Goal: Task Accomplishment & Management: Manage account settings

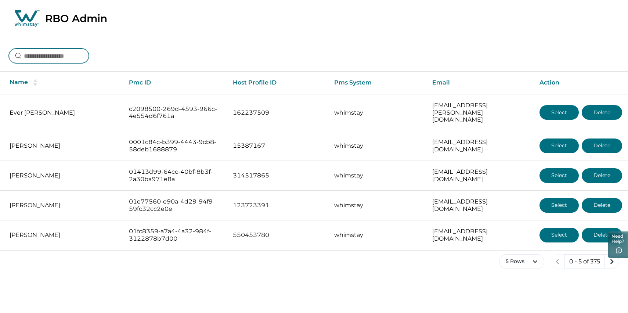
click at [60, 63] on input at bounding box center [49, 55] width 80 height 15
type input "*"
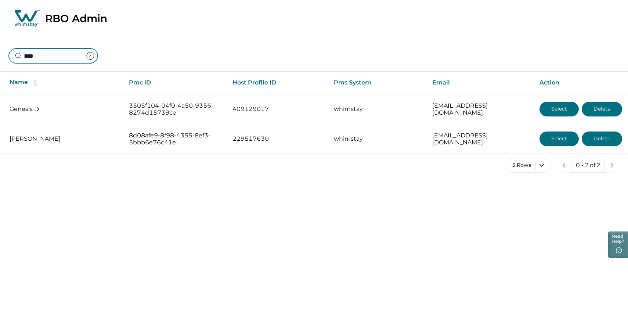
type input "****"
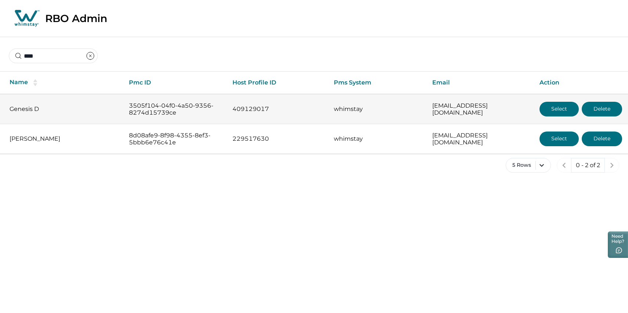
click at [558, 116] on button "Select" at bounding box center [558, 109] width 39 height 15
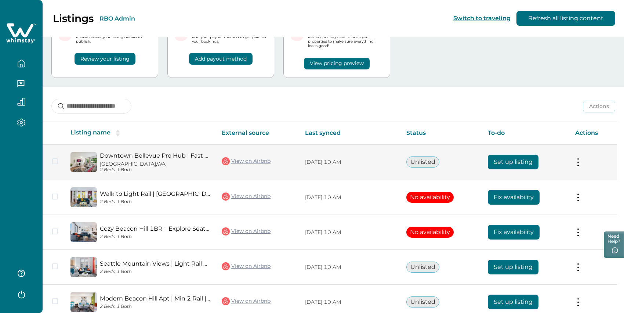
scroll to position [41, 0]
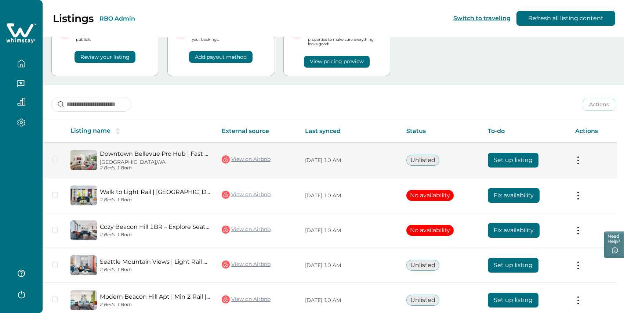
click at [518, 167] on button "Set up listing" at bounding box center [513, 160] width 51 height 15
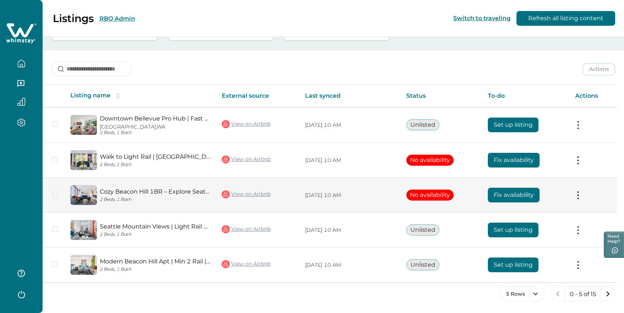
scroll to position [101, 0]
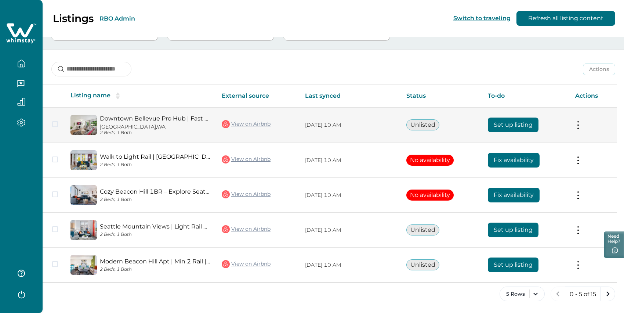
click at [513, 118] on button "Set up listing" at bounding box center [513, 125] width 51 height 15
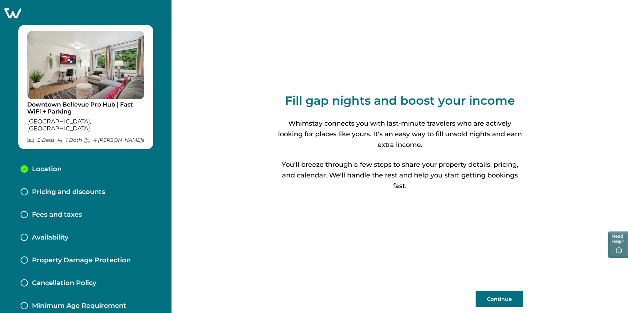
click at [473, 84] on div "Fill gap nights and boost your income Whimstay connects you with last-minute tr…" at bounding box center [400, 142] width 247 height 285
click at [498, 295] on button "Continue" at bounding box center [500, 299] width 48 height 16
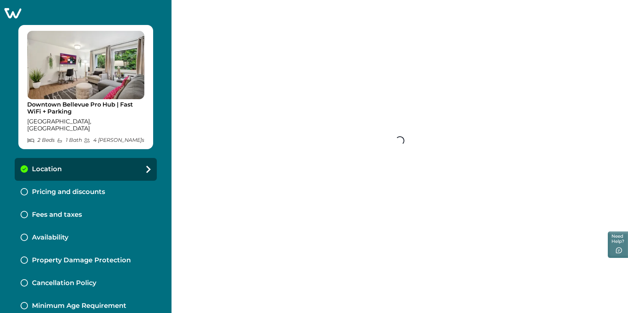
select select "**"
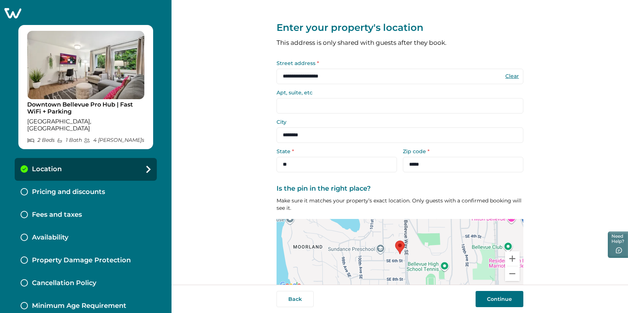
scroll to position [58, 0]
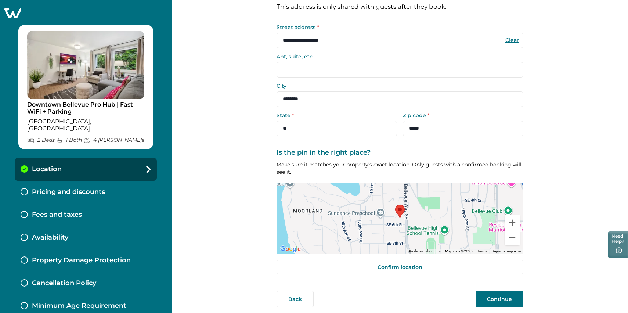
click at [504, 301] on button "Continue" at bounding box center [500, 299] width 48 height 16
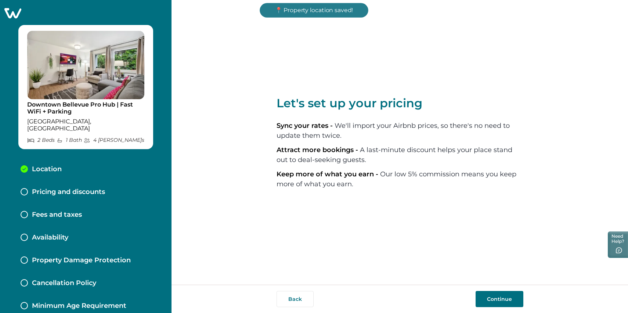
click at [494, 295] on button "Continue" at bounding box center [500, 299] width 48 height 16
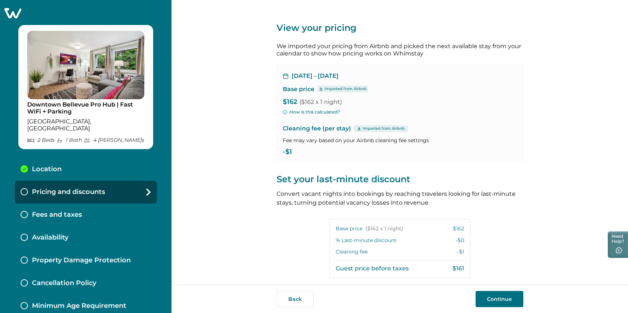
click at [299, 129] on div "Oct 15, 2025 - Oct 16, 2025 Base price Imported from Airbnb $162 ($162 x 1 nigh…" at bounding box center [400, 113] width 247 height 97
click at [299, 115] on button "How is this calculated?" at bounding box center [311, 112] width 57 height 7
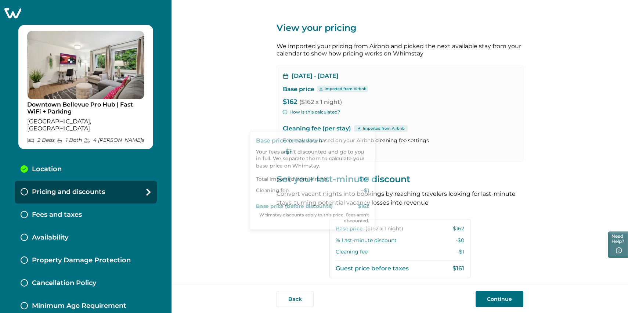
click at [245, 107] on div "View your pricing We imported your pricing from Airbnb and picked the next avai…" at bounding box center [399, 142] width 456 height 285
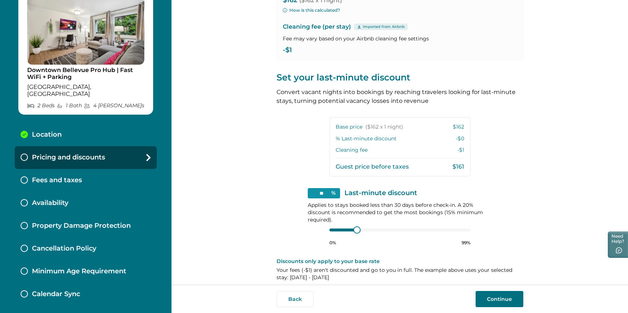
scroll to position [96, 0]
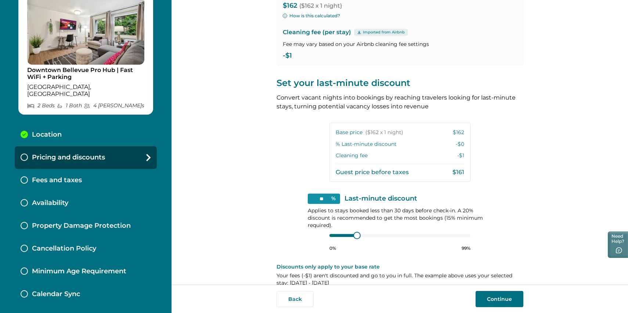
click at [98, 267] on p "Minimum Age Requirement" at bounding box center [79, 271] width 94 height 8
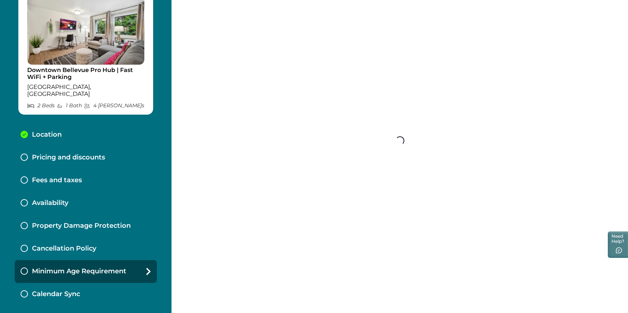
scroll to position [71, 0]
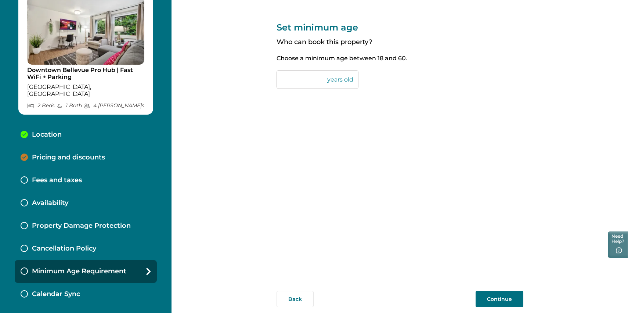
click at [76, 146] on div "Pricing and discounts" at bounding box center [86, 157] width 142 height 23
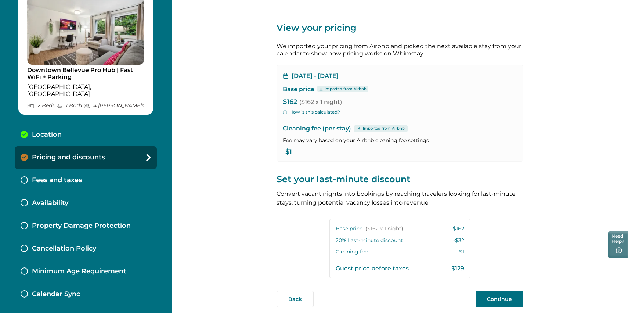
click at [76, 154] on p "Pricing and discounts" at bounding box center [68, 158] width 73 height 8
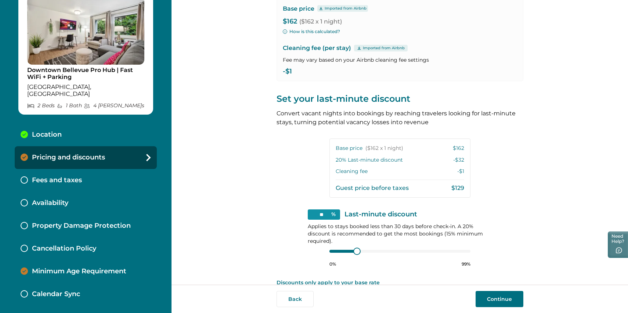
scroll to position [76, 0]
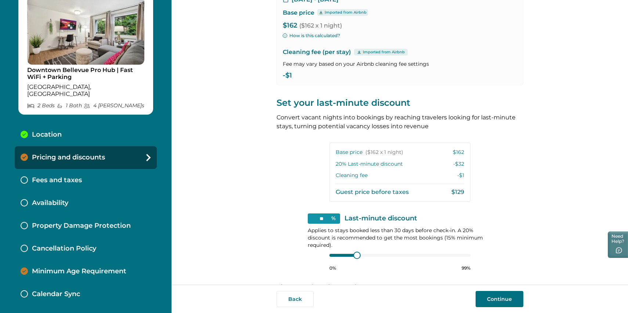
click at [289, 79] on p "-$1" at bounding box center [400, 75] width 234 height 7
click at [263, 90] on div "View your pricing We imported your pricing from Airbnb and picked the next avai…" at bounding box center [399, 142] width 456 height 285
click at [47, 66] on p "Downtown Bellevue Pro Hub | Fast WiFi + Parking" at bounding box center [85, 73] width 117 height 14
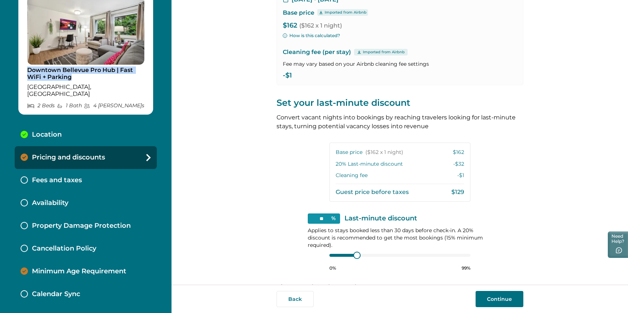
drag, startPoint x: 73, startPoint y: 46, endPoint x: 19, endPoint y: 35, distance: 55.0
click at [19, 35] on div "Downtown Bellevue Pro Hub | Fast WiFi + Parking Bellevue, WA 2 Bed s 1 Bath 4 M…" at bounding box center [85, 52] width 135 height 124
copy p "Downtown Bellevue Pro Hub | Fast WiFi + Parking"
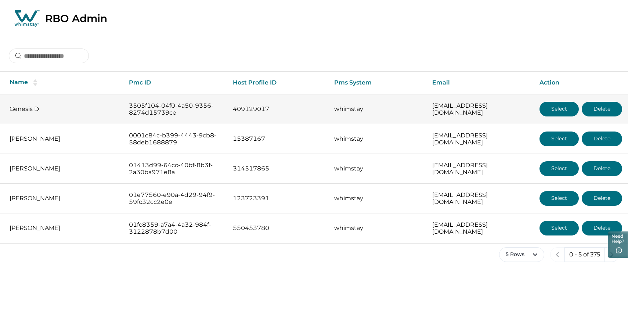
click at [560, 114] on button "Select" at bounding box center [558, 109] width 39 height 15
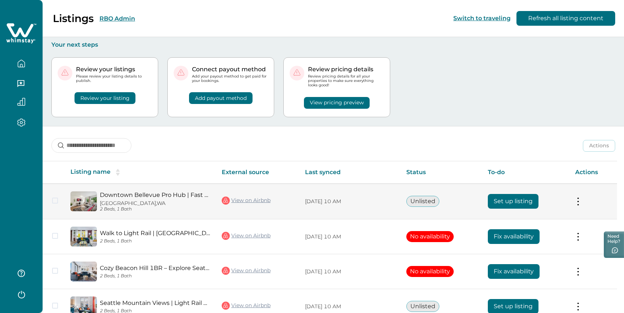
click at [256, 205] on link "View on Airbnb" at bounding box center [246, 201] width 49 height 10
click at [581, 205] on button at bounding box center [578, 202] width 6 height 8
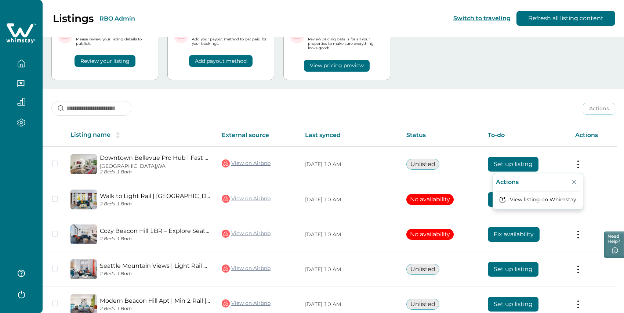
scroll to position [67, 0]
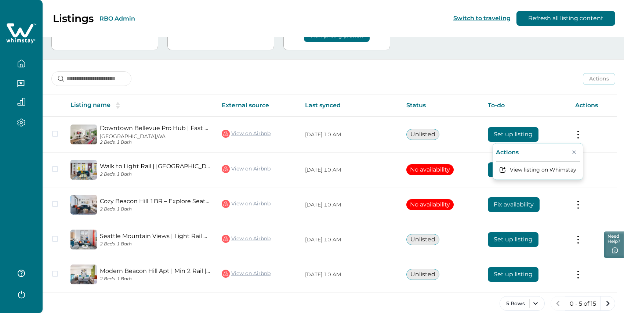
click at [526, 87] on div "Actions Actions Publish listing Unlist listing" at bounding box center [334, 72] width 582 height 27
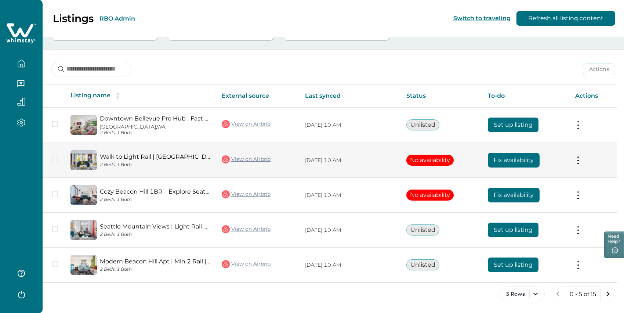
click at [578, 149] on td "Actions View listing on Whimstay" at bounding box center [594, 160] width 48 height 35
click at [581, 156] on button at bounding box center [578, 160] width 6 height 8
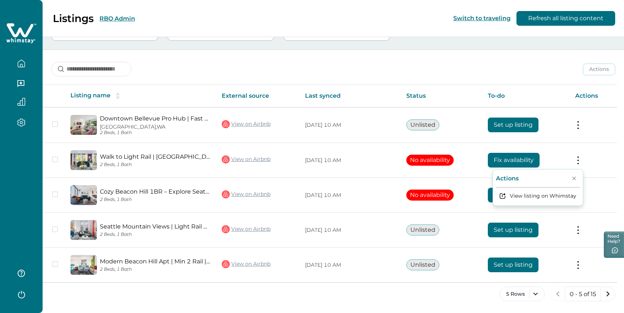
click at [523, 51] on div "Actions Actions Publish listing Unlist listing" at bounding box center [334, 63] width 582 height 27
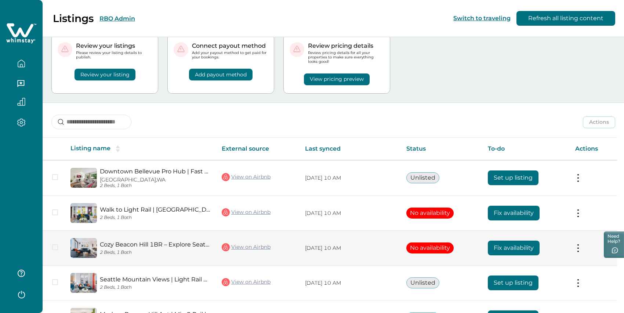
scroll to position [75, 0]
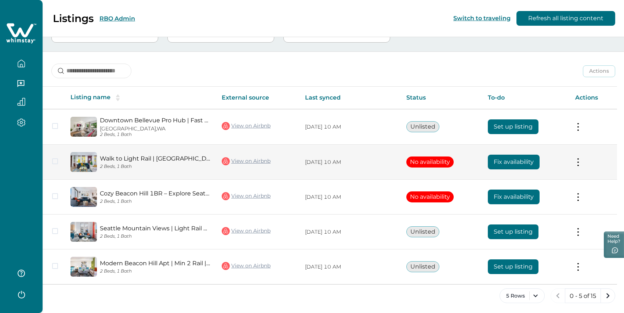
click at [581, 166] on button at bounding box center [578, 162] width 6 height 8
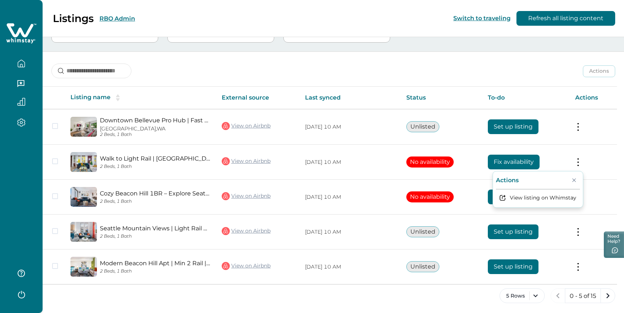
click at [429, 79] on div "Actions Actions Publish listing Unlist listing" at bounding box center [334, 65] width 582 height 27
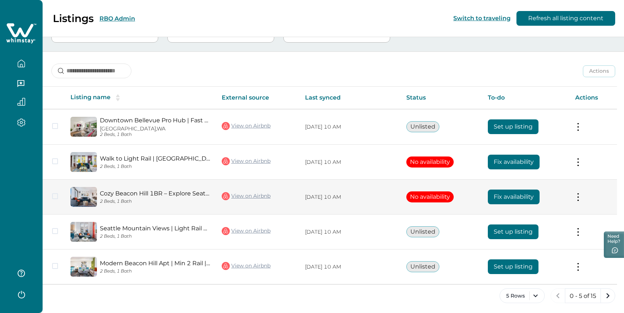
scroll to position [101, 0]
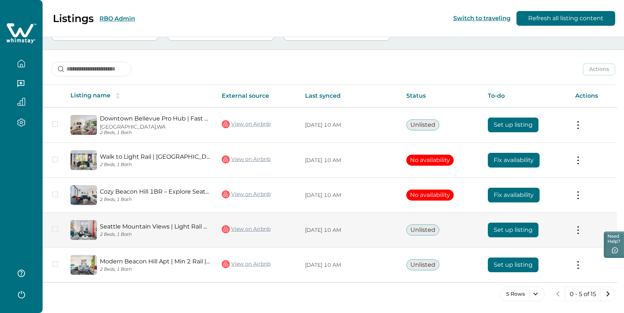
click at [580, 226] on button at bounding box center [578, 230] width 6 height 8
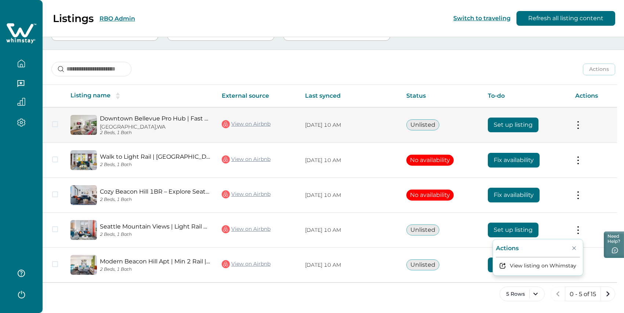
click at [581, 121] on button at bounding box center [578, 125] width 6 height 8
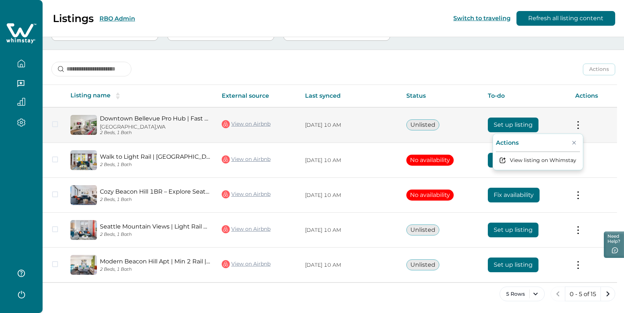
click at [593, 120] on td "Actions View listing on Whimstay" at bounding box center [594, 125] width 48 height 36
click at [581, 121] on button at bounding box center [578, 125] width 6 height 8
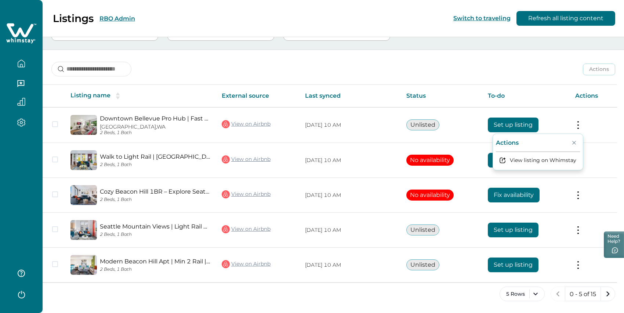
scroll to position [0, 0]
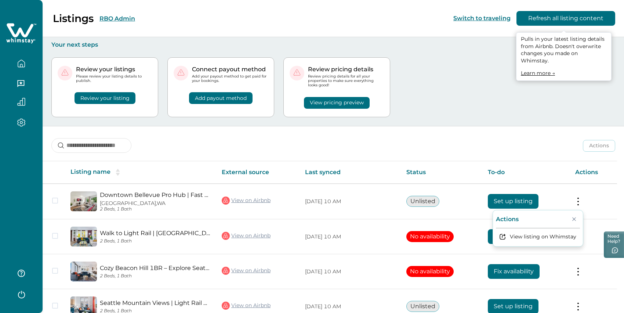
click at [551, 18] on button "Refresh all listing content" at bounding box center [566, 18] width 99 height 15
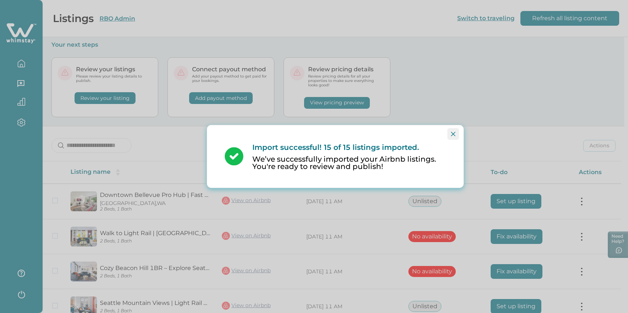
click at [452, 132] on icon "Close" at bounding box center [453, 134] width 4 height 4
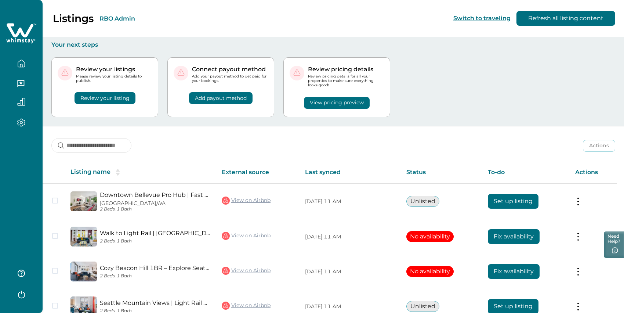
scroll to position [101, 0]
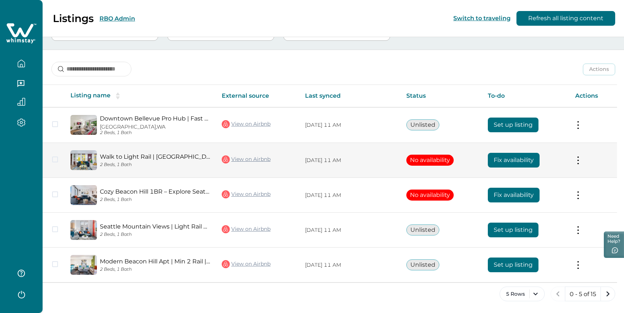
click at [581, 156] on button at bounding box center [578, 160] width 6 height 8
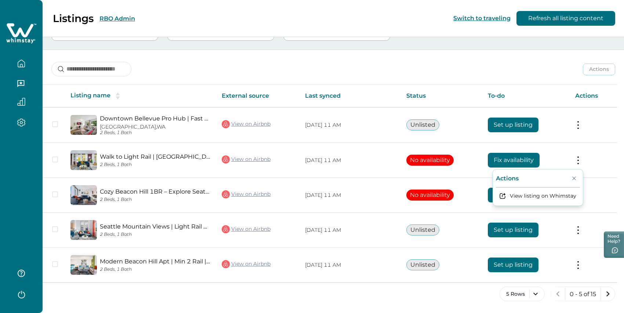
click at [475, 50] on div "Actions Actions Publish listing Unlist listing" at bounding box center [334, 63] width 582 height 27
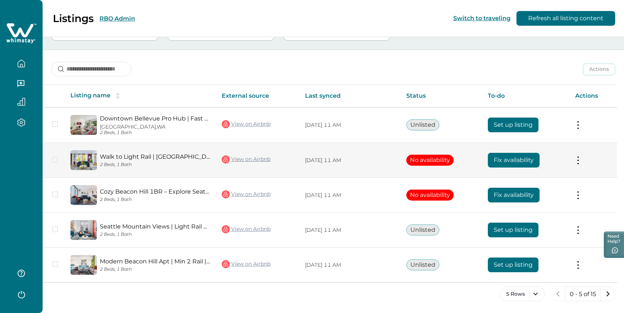
click at [581, 156] on button at bounding box center [578, 160] width 6 height 8
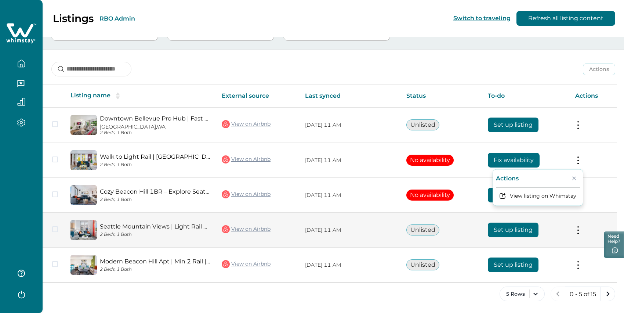
click at [581, 226] on button at bounding box center [578, 230] width 6 height 8
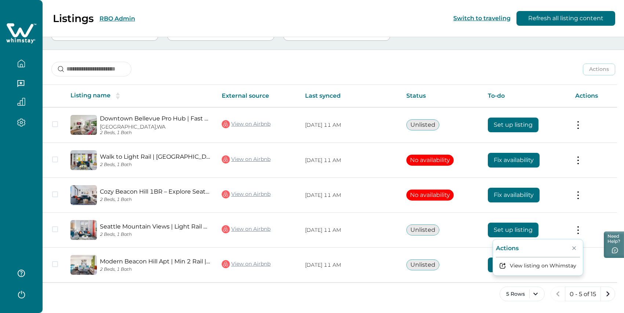
click at [519, 58] on div "Actions Actions Publish listing Unlist listing" at bounding box center [334, 63] width 582 height 27
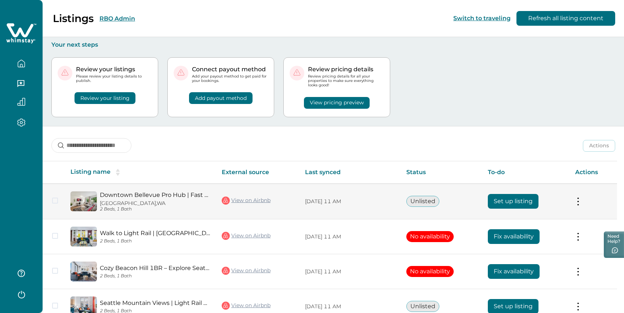
scroll to position [101, 0]
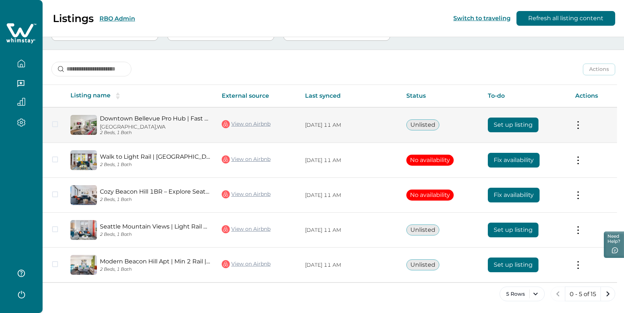
scroll to position [101, 0]
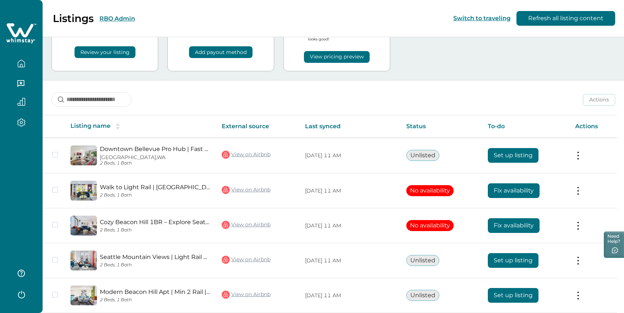
scroll to position [48, 0]
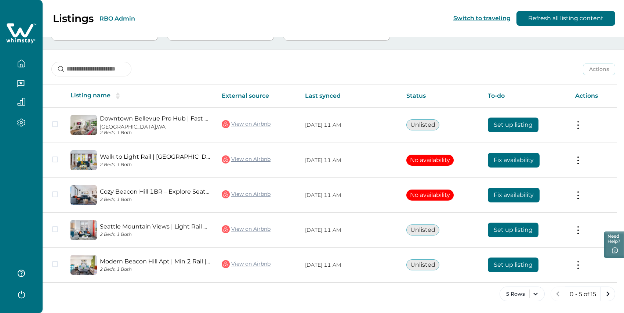
scroll to position [101, 0]
click at [529, 293] on button "5 Rows" at bounding box center [522, 293] width 45 height 15
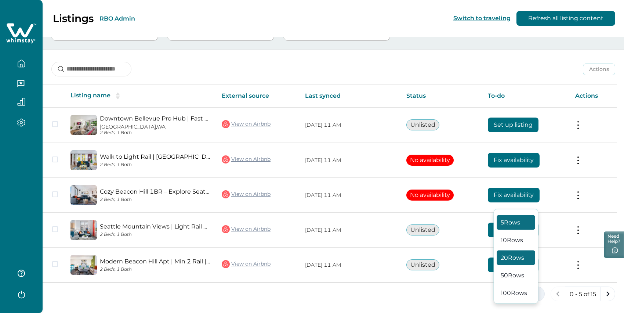
click at [511, 250] on button "20 Rows" at bounding box center [516, 257] width 38 height 15
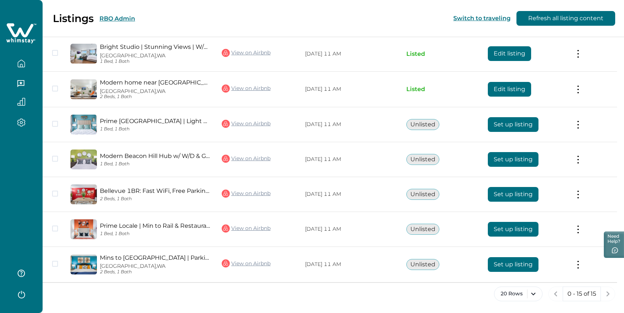
scroll to position [361, 0]
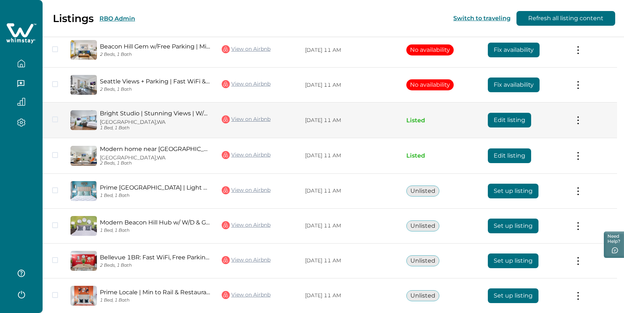
click at [579, 132] on td "Actions View listing on Whimstay Unlist listing View listing details" at bounding box center [594, 120] width 48 height 36
click at [581, 124] on button at bounding box center [578, 120] width 6 height 8
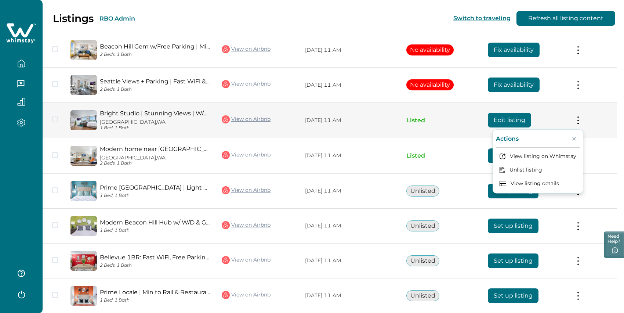
click at [610, 131] on td "Actions View listing on Whimstay Unlist listing View listing details" at bounding box center [594, 120] width 48 height 36
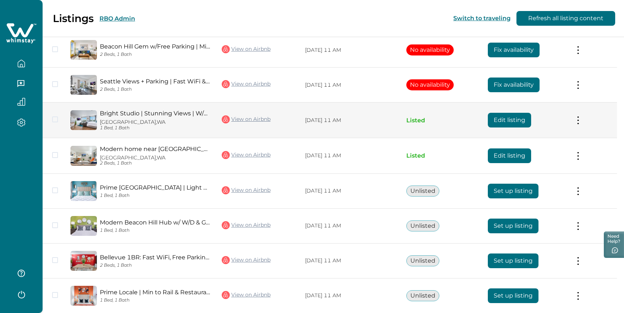
click at [510, 127] on button "Edit listing" at bounding box center [509, 120] width 43 height 15
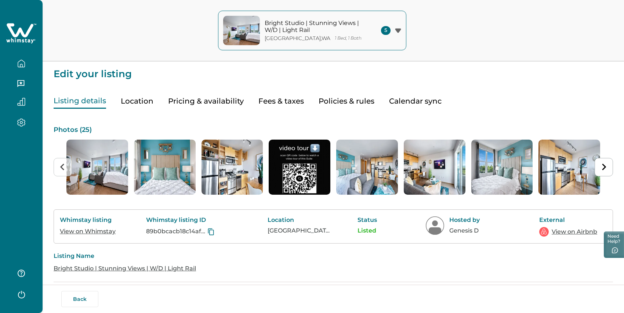
click at [18, 33] on icon at bounding box center [20, 30] width 27 height 14
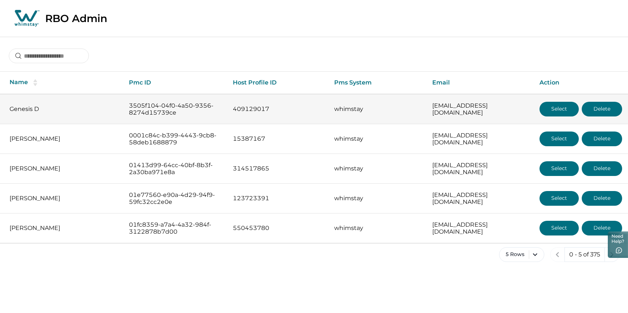
click at [32, 113] on p "Genesis D" at bounding box center [64, 108] width 108 height 7
click at [171, 108] on td "3505f104-04f0-4a50-9356-8274d15739ce" at bounding box center [175, 109] width 104 height 30
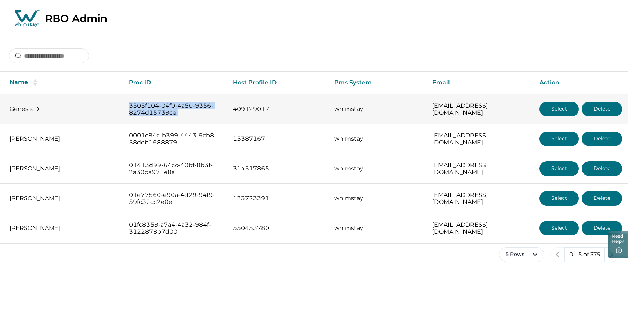
click at [171, 108] on td "3505f104-04f0-4a50-9356-8274d15739ce" at bounding box center [175, 109] width 104 height 30
